Goal: Transaction & Acquisition: Purchase product/service

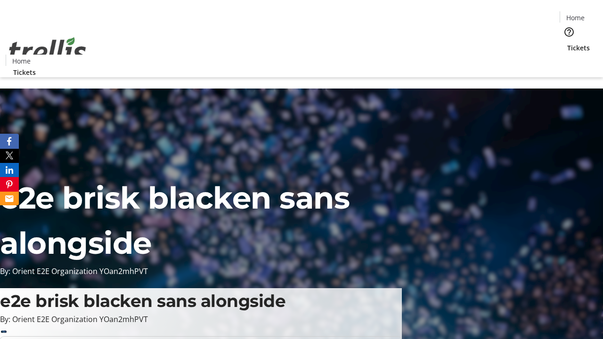
click at [567, 43] on span "Tickets" at bounding box center [578, 48] width 23 height 10
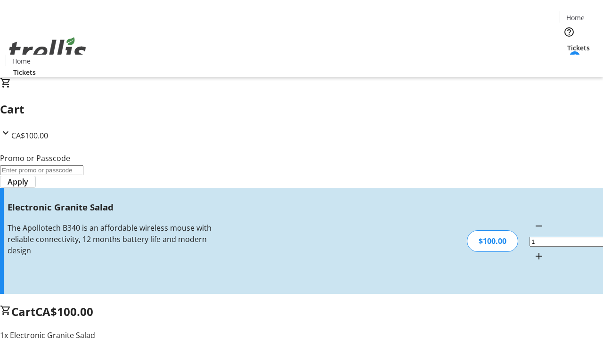
type input "FREE"
